Goal: Navigation & Orientation: Find specific page/section

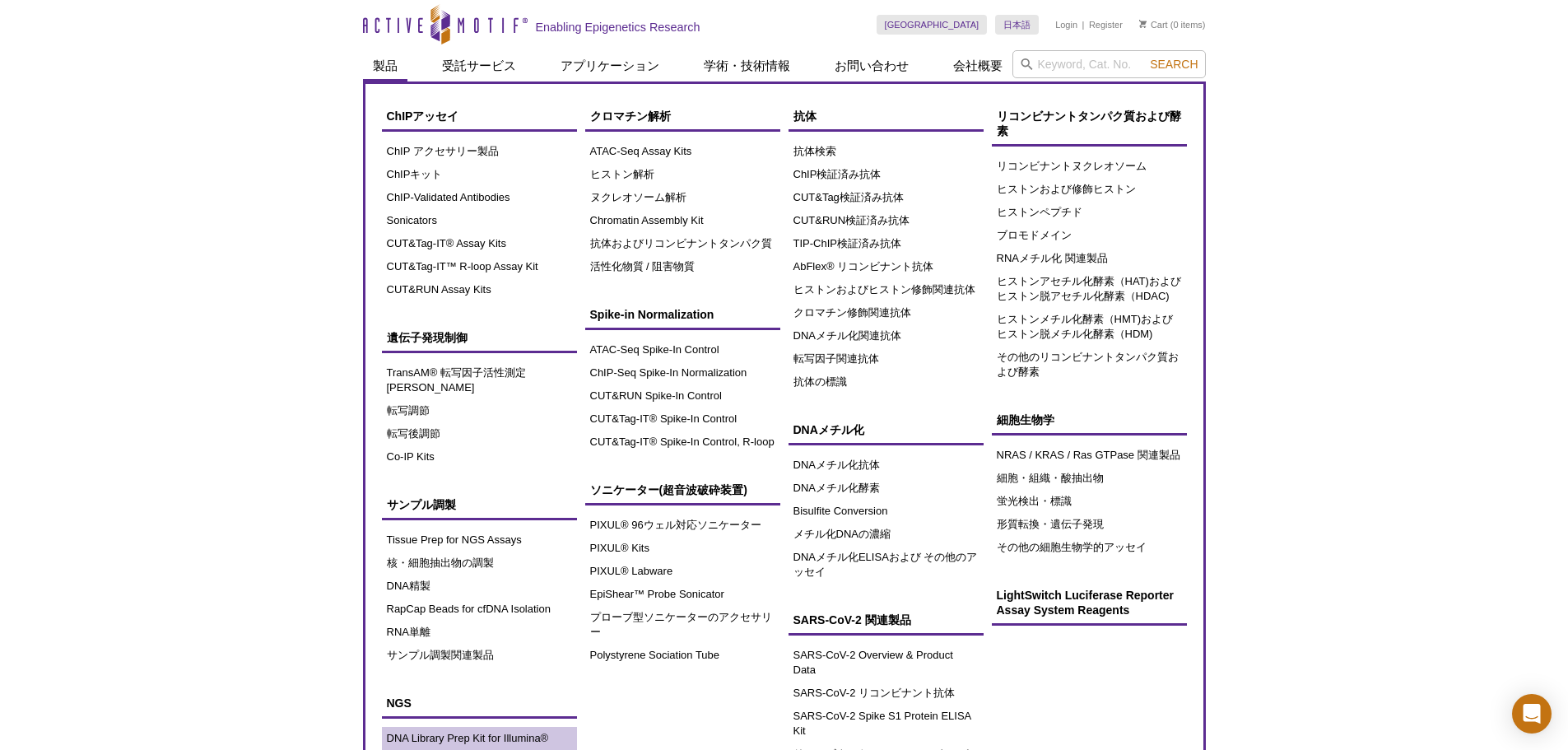
scroll to position [164, 0]
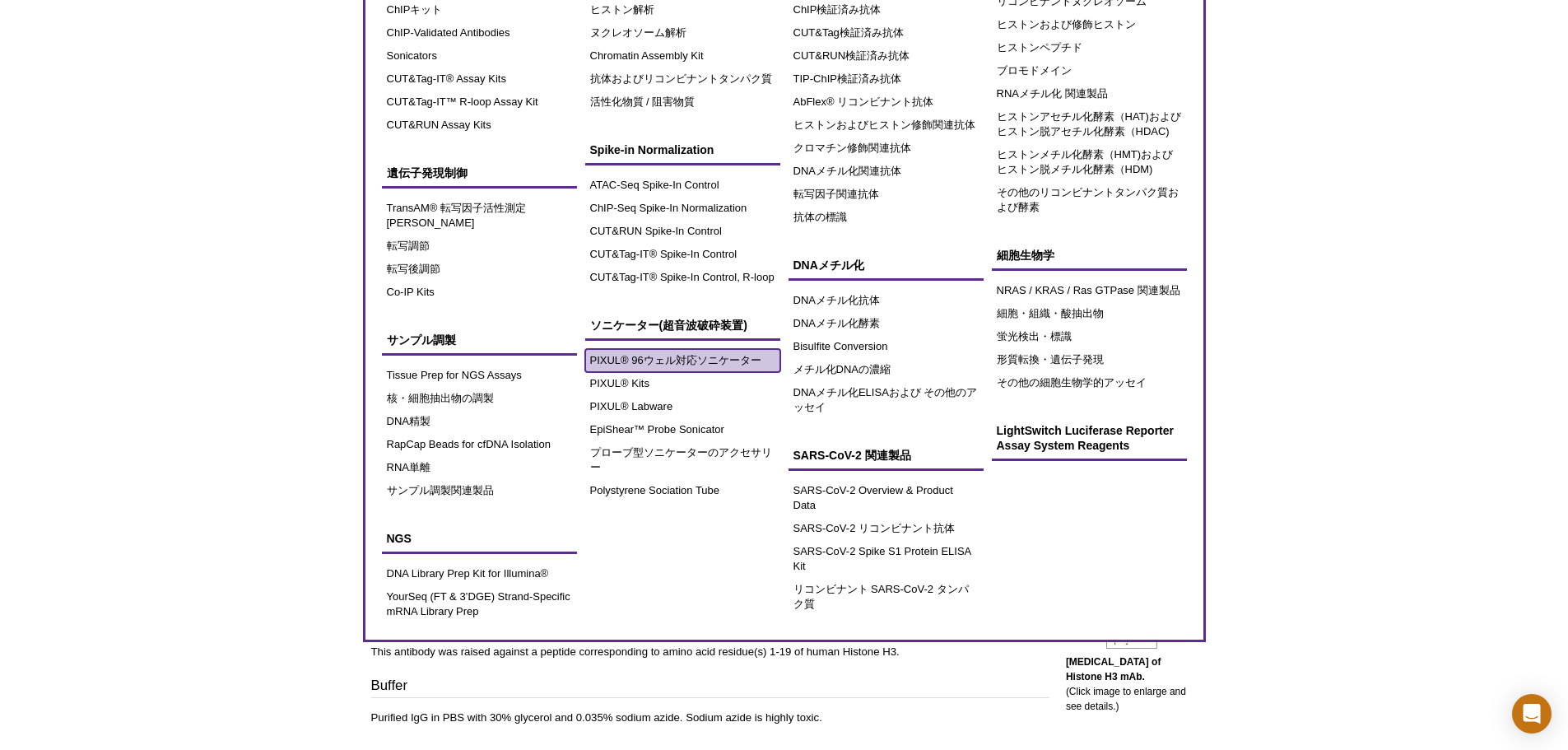
click at [642, 367] on link "PIXUL® 96ウェル対応ソニケーター" at bounding box center [682, 360] width 195 height 23
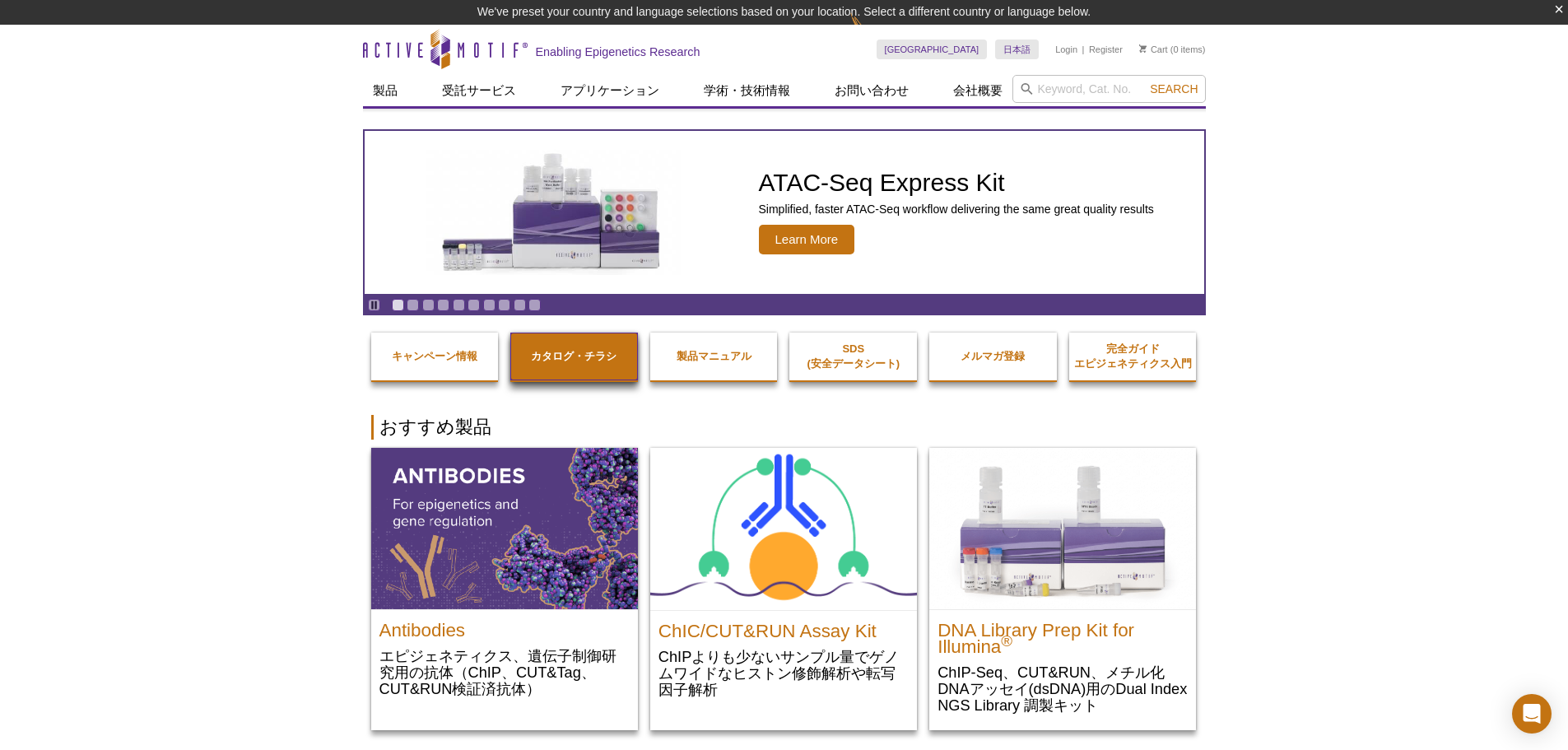
drag, startPoint x: 0, startPoint y: 0, endPoint x: 609, endPoint y: 345, distance: 699.9
click at [609, 345] on link "カタログ・チラシ" at bounding box center [574, 356] width 128 height 48
